Goal: Information Seeking & Learning: Learn about a topic

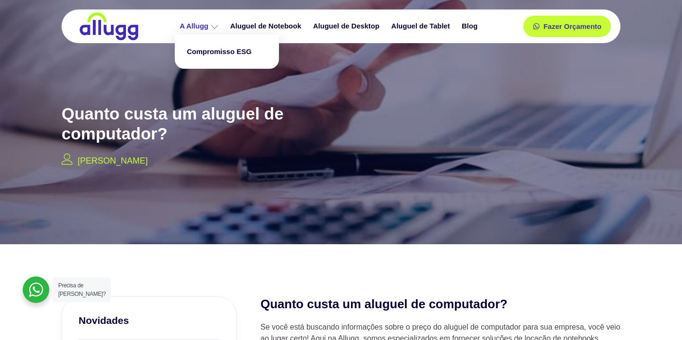
click at [201, 24] on link "A Allugg" at bounding box center [200, 26] width 51 height 17
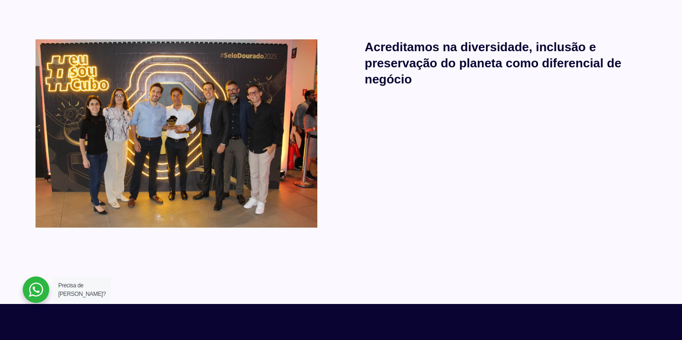
scroll to position [587, 0]
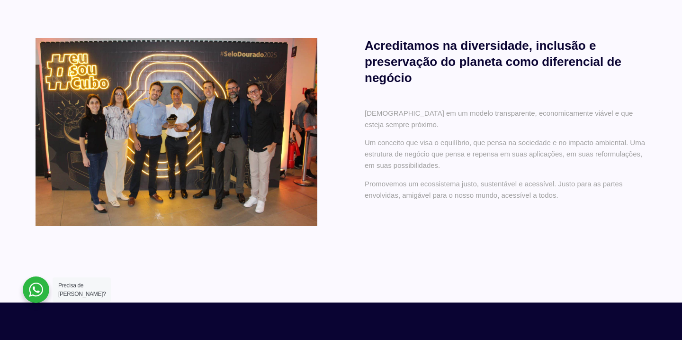
click at [409, 300] on div "Acreditamos na diversidade, inclusão e preservação do planeta como diferencial …" at bounding box center [341, 141] width 611 height 321
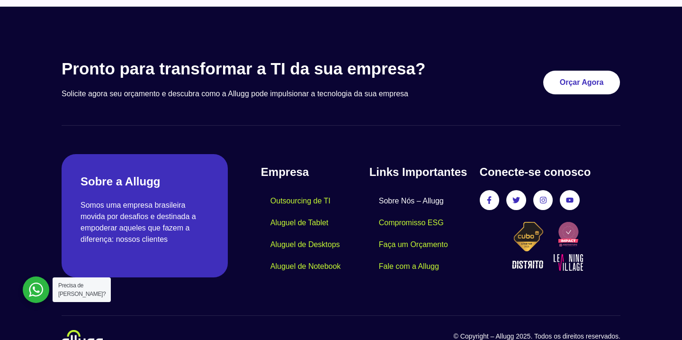
scroll to position [905, 0]
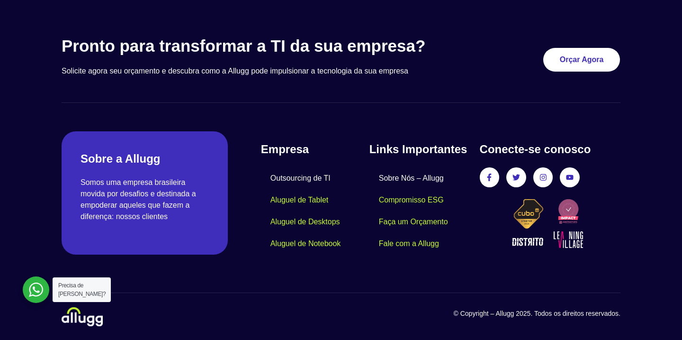
click at [308, 176] on link "Outsourcing de TI" at bounding box center [300, 178] width 79 height 22
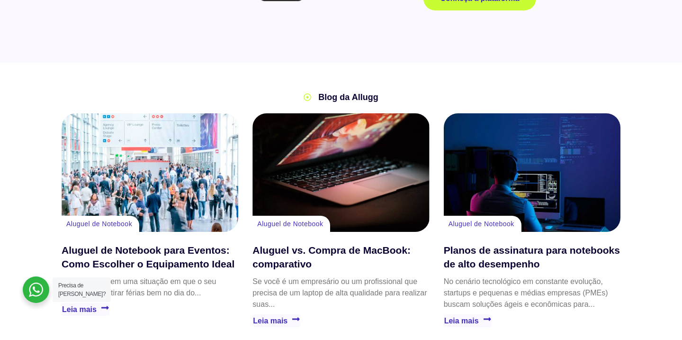
scroll to position [1003, 0]
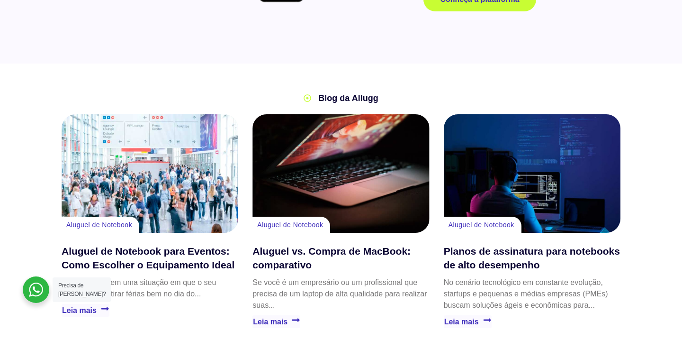
click at [572, 206] on div "Planos de assinatura para notebooks de alto desempenho" at bounding box center [532, 173] width 177 height 118
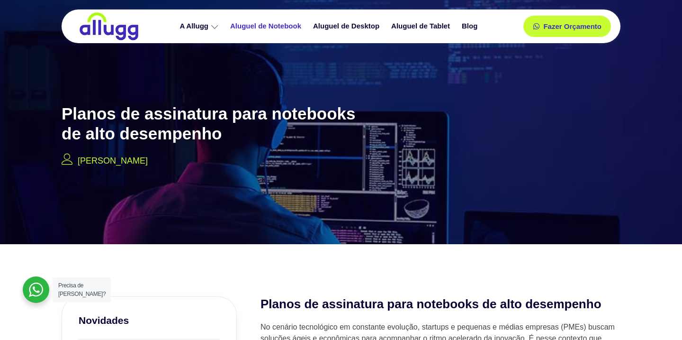
click at [293, 30] on link "Aluguel de Notebook" at bounding box center [266, 26] width 83 height 17
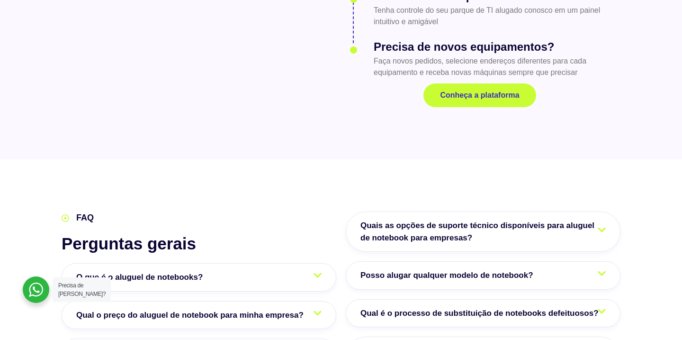
scroll to position [1431, 0]
